Goal: Task Accomplishment & Management: Manage account settings

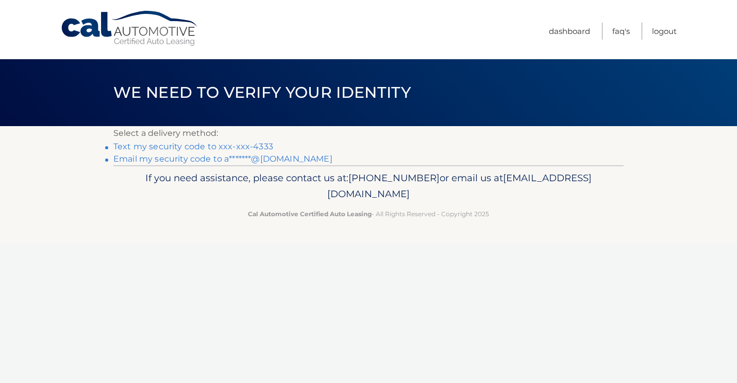
click at [181, 144] on link "Text my security code to xxx-xxx-4333" at bounding box center [193, 147] width 160 height 10
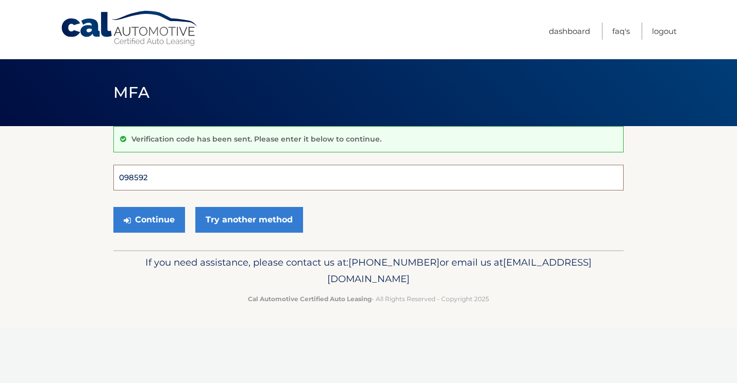
type input "098592"
click at [149, 220] on button "Continue" at bounding box center [149, 220] width 72 height 26
click at [158, 223] on button "Continue" at bounding box center [149, 220] width 72 height 26
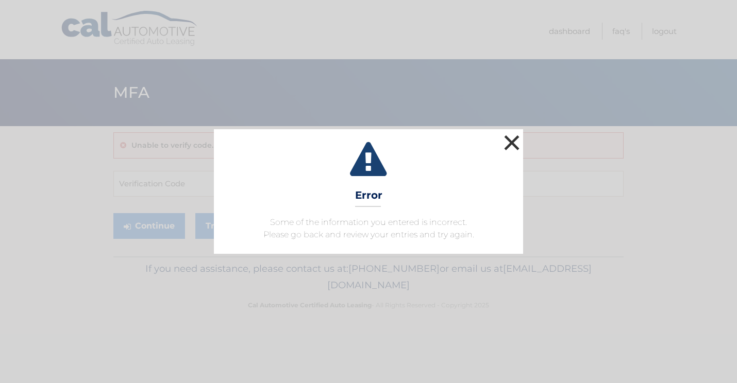
click at [515, 140] on button "×" at bounding box center [512, 142] width 21 height 21
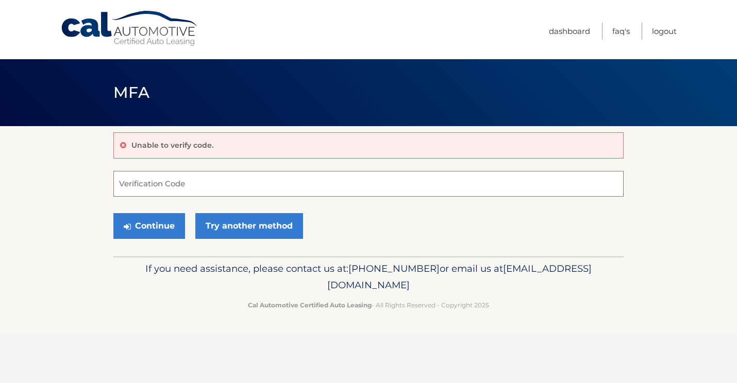
click at [196, 187] on input "Verification Code" at bounding box center [368, 184] width 510 height 26
type input "098592"
click at [148, 227] on button "Continue" at bounding box center [149, 226] width 72 height 26
click at [660, 31] on link "Logout" at bounding box center [664, 31] width 25 height 17
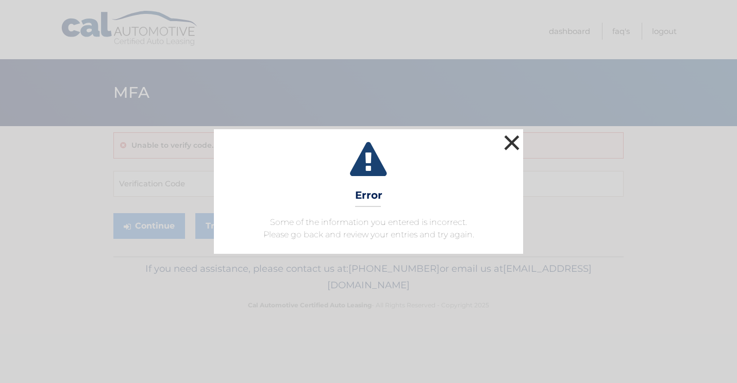
click at [513, 141] on button "×" at bounding box center [512, 142] width 21 height 21
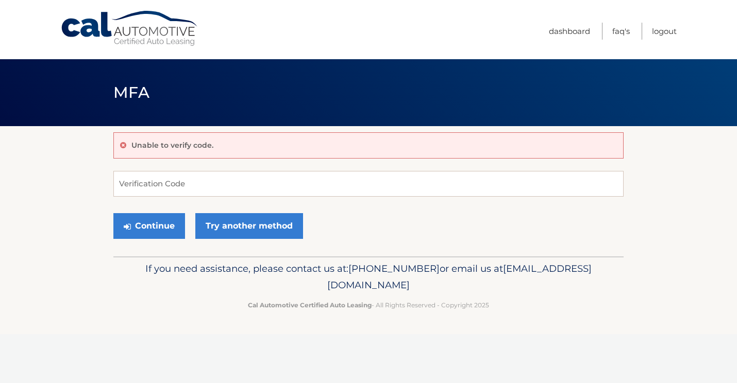
click at [209, 147] on p "Unable to verify code." at bounding box center [172, 145] width 82 height 9
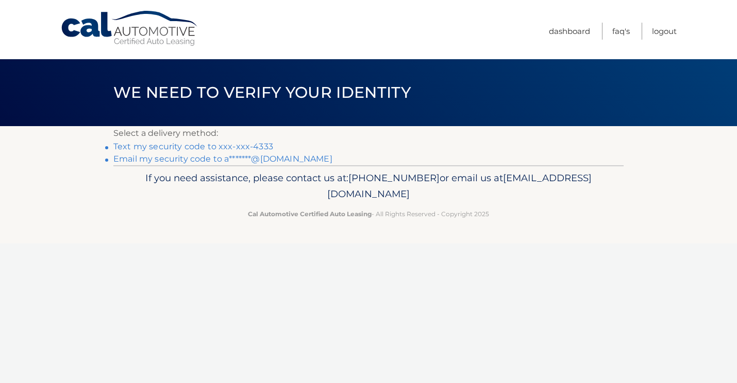
click at [182, 147] on link "Text my security code to xxx-xxx-4333" at bounding box center [193, 147] width 160 height 10
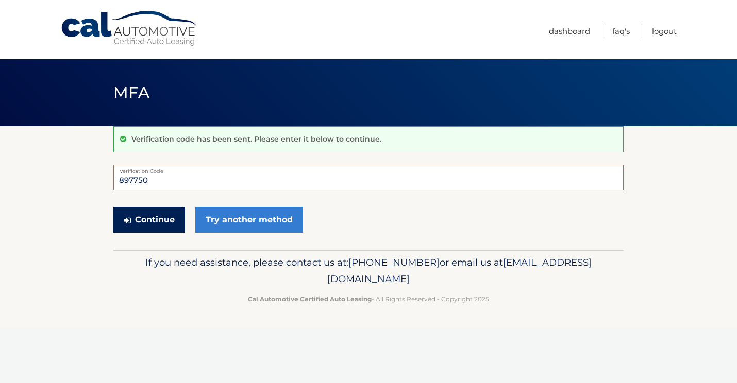
type input "897750"
click at [149, 220] on button "Continue" at bounding box center [149, 220] width 72 height 26
click at [157, 220] on button "Continue" at bounding box center [149, 220] width 72 height 26
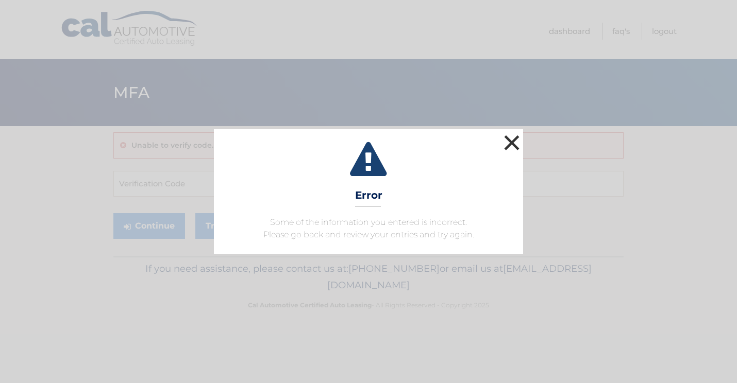
click at [513, 136] on button "×" at bounding box center [512, 142] width 21 height 21
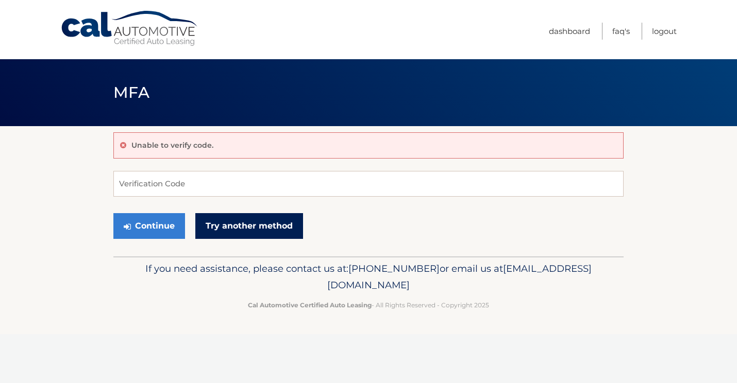
click at [246, 228] on link "Try another method" at bounding box center [249, 226] width 108 height 26
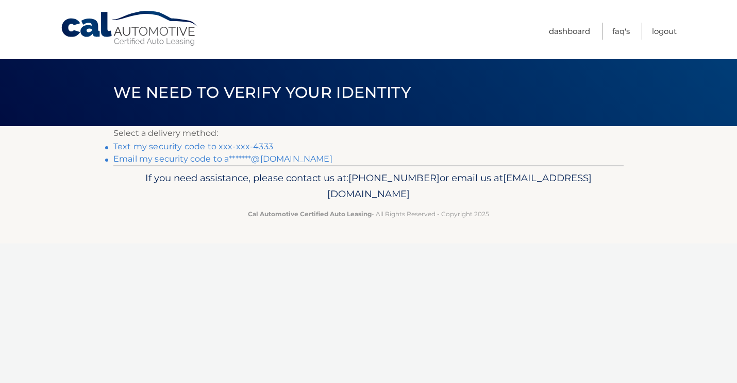
click at [220, 157] on link "Email my security code to a*******@icloud.com" at bounding box center [222, 159] width 219 height 10
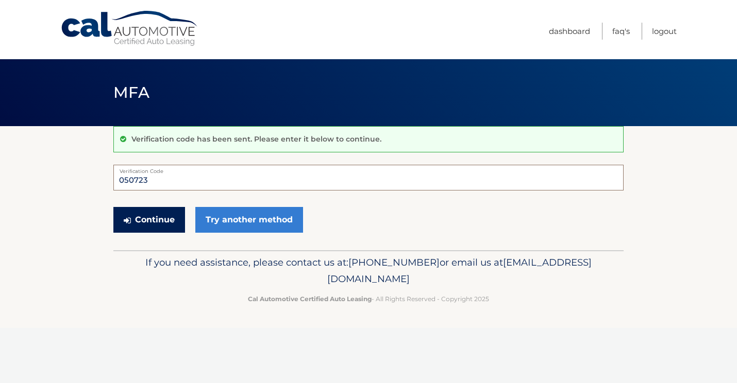
type input "050723"
click at [158, 220] on button "Continue" at bounding box center [149, 220] width 72 height 26
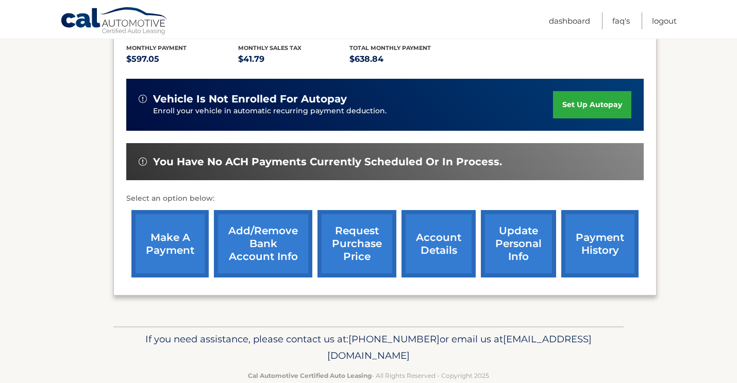
scroll to position [236, 0]
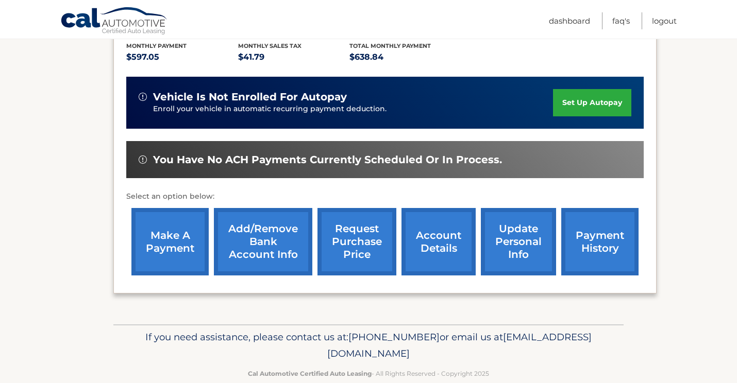
click at [179, 225] on link "make a payment" at bounding box center [169, 242] width 77 height 68
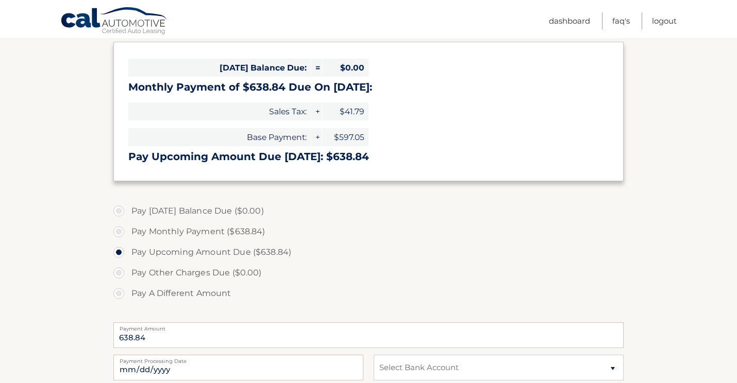
scroll to position [123, 0]
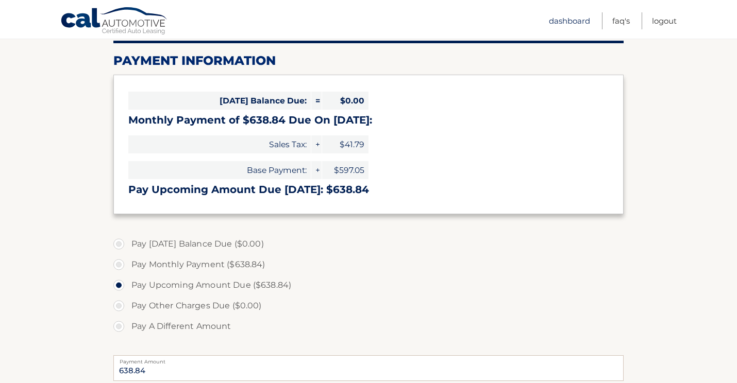
click at [564, 20] on link "Dashboard" at bounding box center [569, 20] width 41 height 17
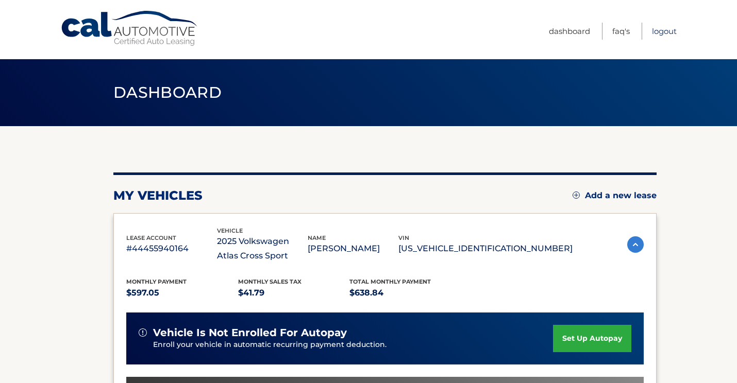
click at [665, 29] on link "Logout" at bounding box center [664, 31] width 25 height 17
